Goal: Transaction & Acquisition: Purchase product/service

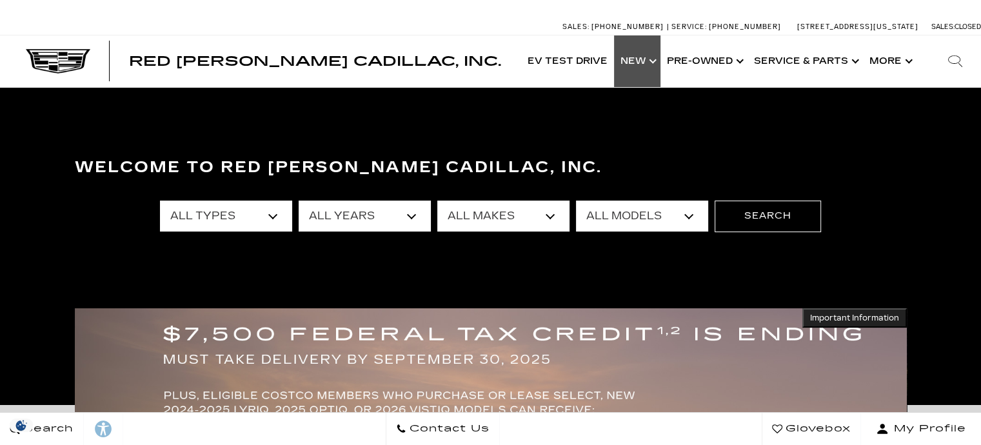
click at [639, 62] on link "Show New" at bounding box center [637, 61] width 46 height 52
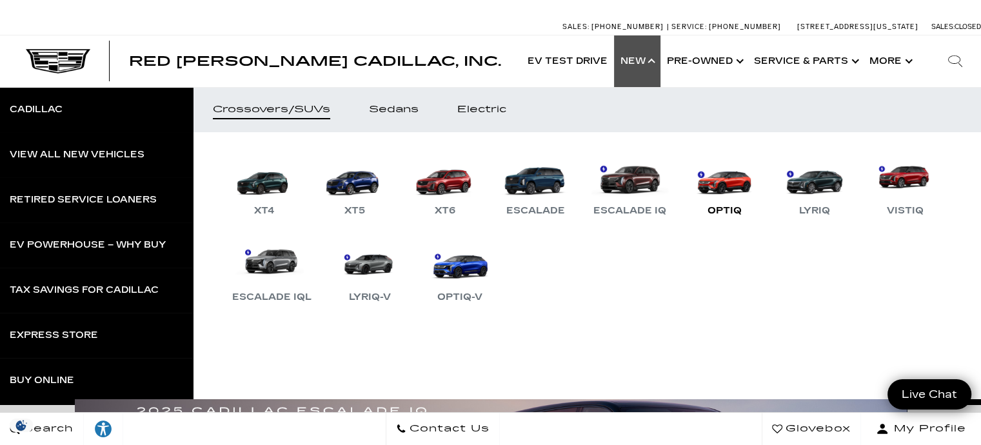
click at [730, 188] on link "OPTIQ" at bounding box center [724, 185] width 77 height 67
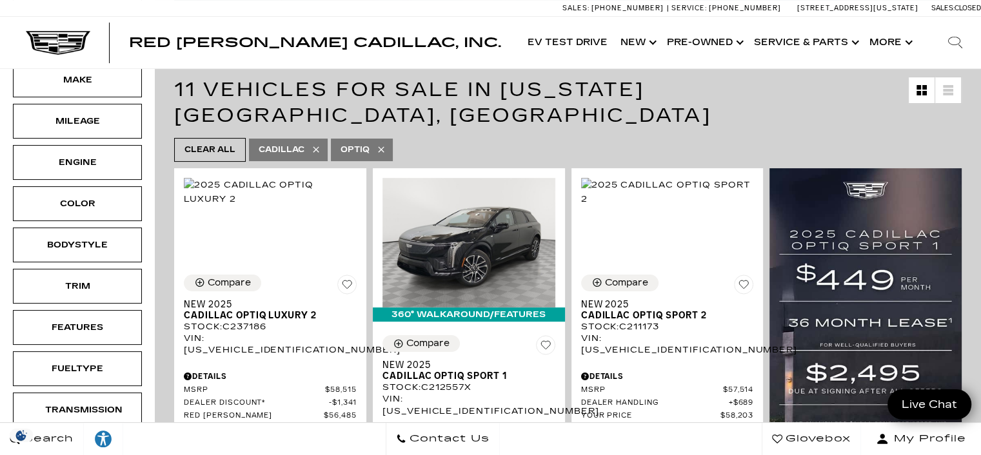
scroll to position [170, 0]
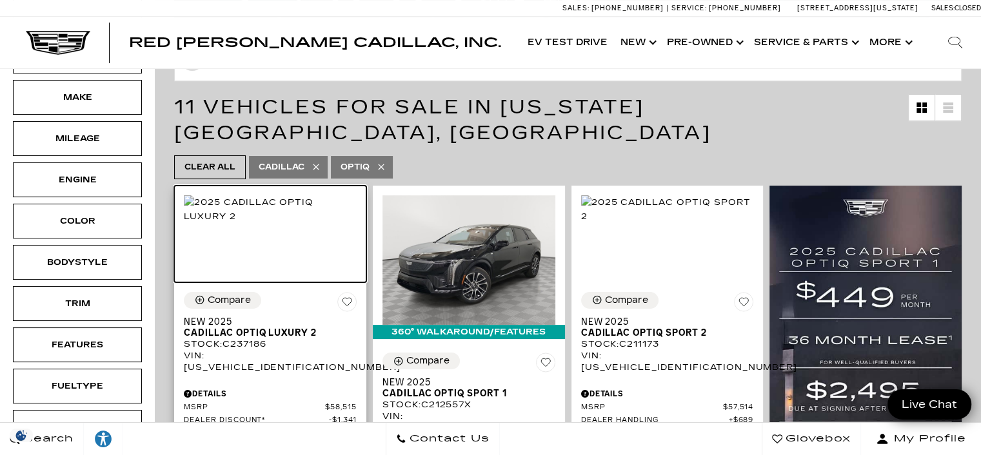
click at [261, 212] on img at bounding box center [270, 209] width 173 height 28
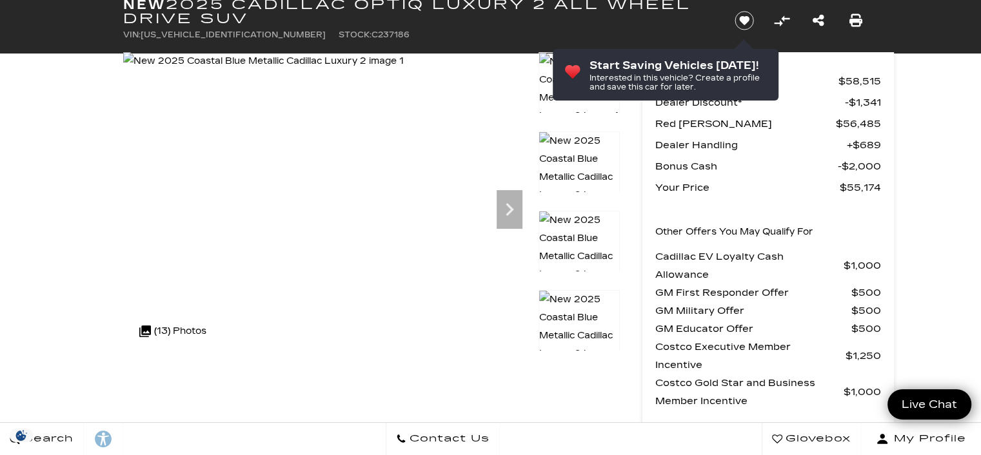
scroll to position [30, 0]
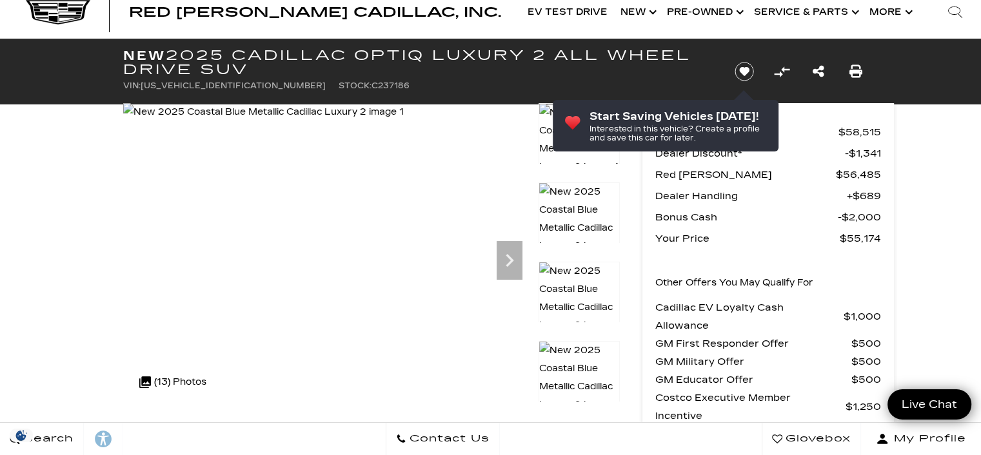
click at [203, 121] on img at bounding box center [263, 112] width 281 height 18
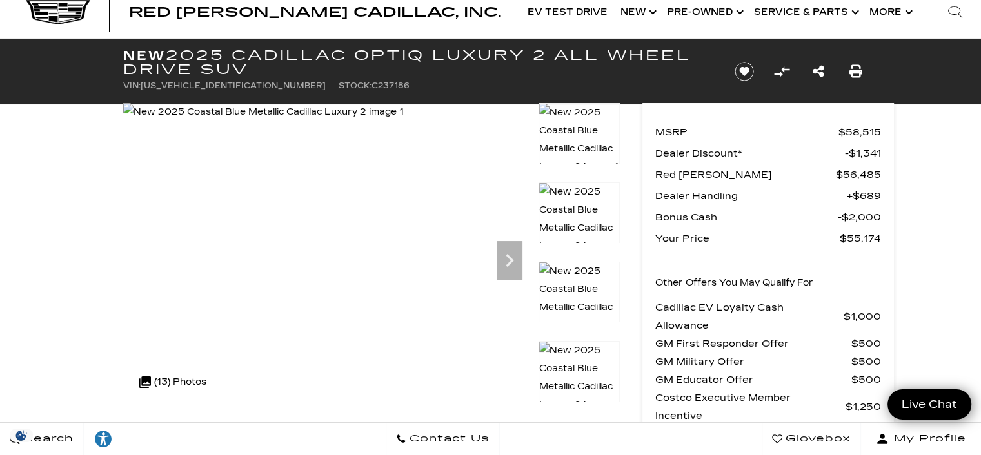
scroll to position [0, 0]
click at [286, 121] on img at bounding box center [263, 112] width 281 height 18
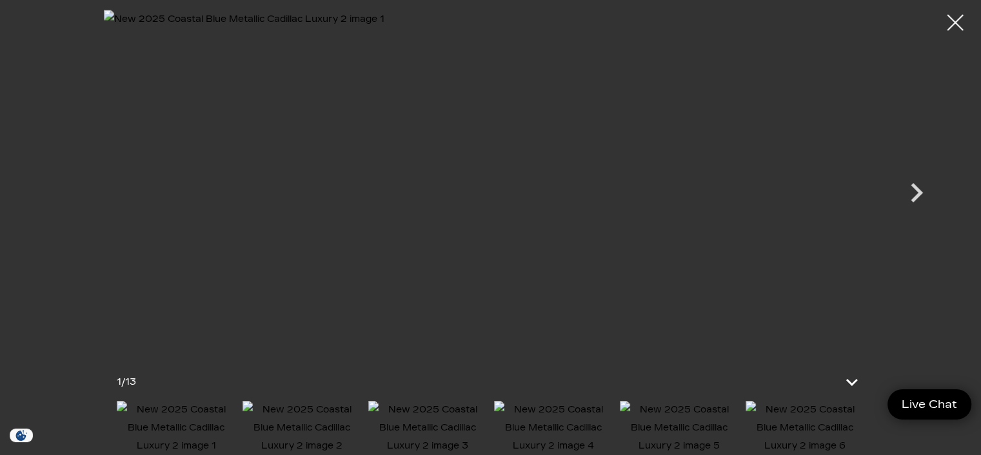
click at [908, 196] on icon "Next" at bounding box center [916, 192] width 39 height 39
click at [913, 194] on icon "Next" at bounding box center [916, 192] width 39 height 39
click at [63, 201] on icon "Previous" at bounding box center [65, 192] width 39 height 39
click at [914, 195] on icon "Next" at bounding box center [916, 192] width 39 height 39
click at [913, 191] on icon "Next" at bounding box center [916, 192] width 39 height 39
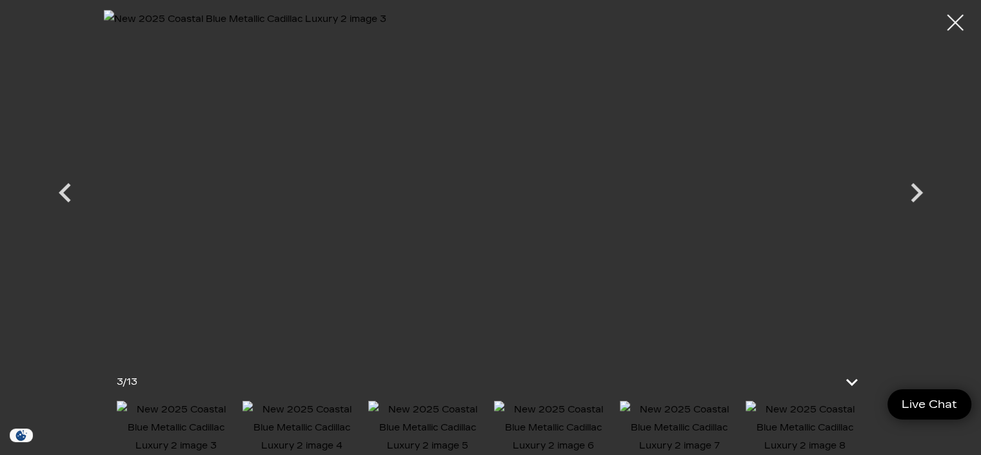
click at [916, 194] on icon "Next" at bounding box center [916, 192] width 39 height 39
click at [907, 196] on icon "Next" at bounding box center [916, 192] width 39 height 39
click at [912, 197] on icon "Next" at bounding box center [916, 192] width 39 height 39
click at [914, 204] on icon "Next" at bounding box center [916, 192] width 39 height 39
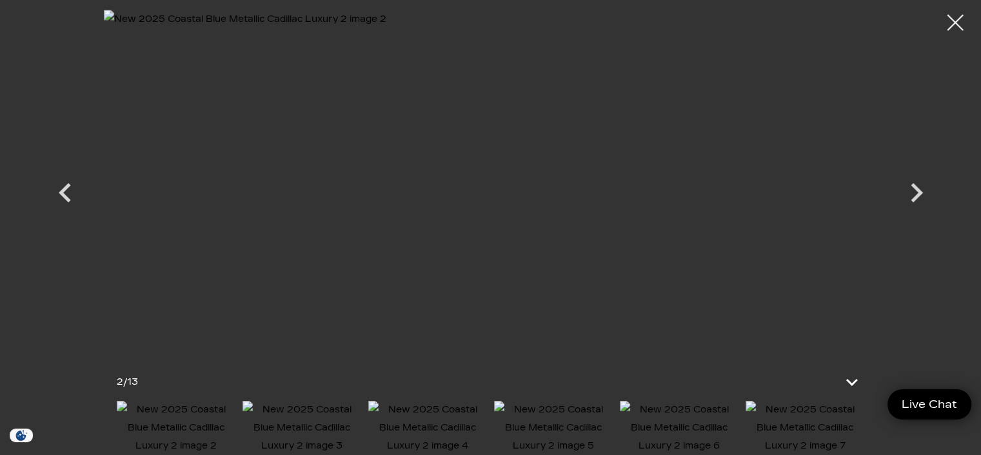
scroll to position [95, 0]
click at [284, 436] on img at bounding box center [301, 428] width 119 height 54
